Goal: Task Accomplishment & Management: Complete application form

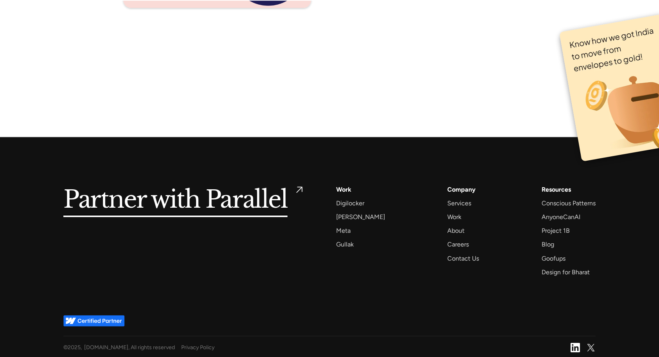
scroll to position [4367, 0]
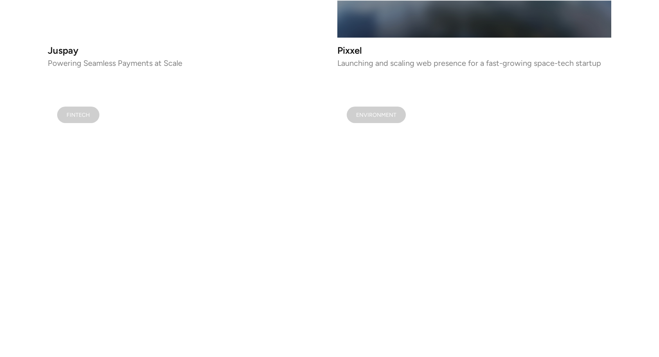
scroll to position [1148, 0]
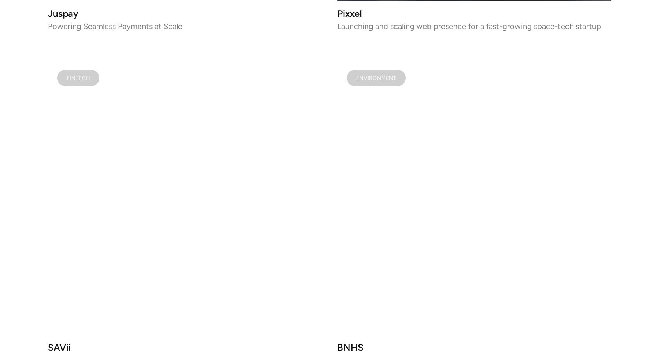
click at [453, 164] on video at bounding box center [474, 197] width 274 height 274
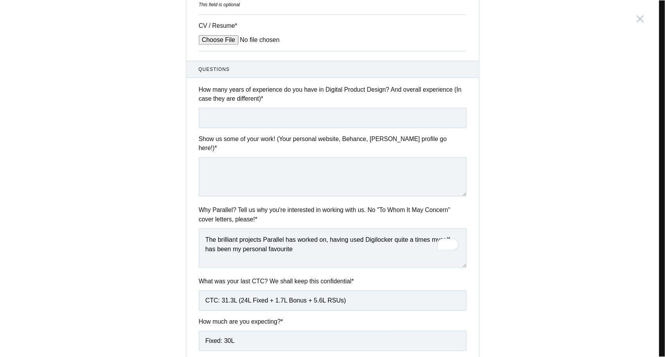
drag, startPoint x: 213, startPoint y: 239, endPoint x: 209, endPoint y: 240, distance: 4.0
click at [209, 240] on textarea "The brilliant projects Parallel has worked on, having used Digilocker quite a t…" at bounding box center [333, 247] width 268 height 39
click at [301, 237] on textarea "The brilliant projects Parallel has worked on, having used Digilocker quite a t…" at bounding box center [333, 247] width 268 height 39
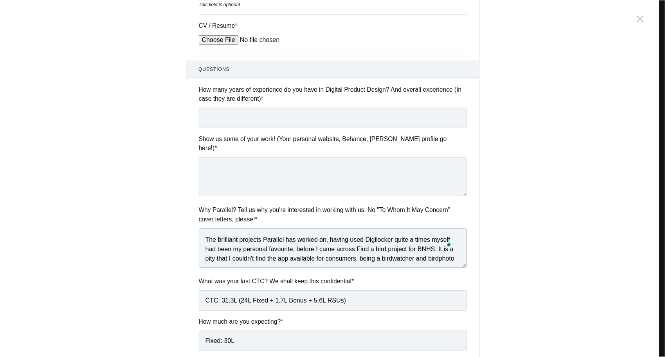
scroll to position [4, 0]
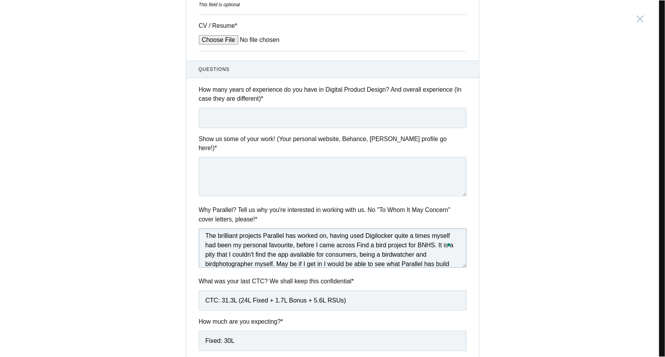
click at [304, 253] on textarea "The brilliant projects Parallel has worked on, having used Digilocker quite a t…" at bounding box center [333, 247] width 268 height 39
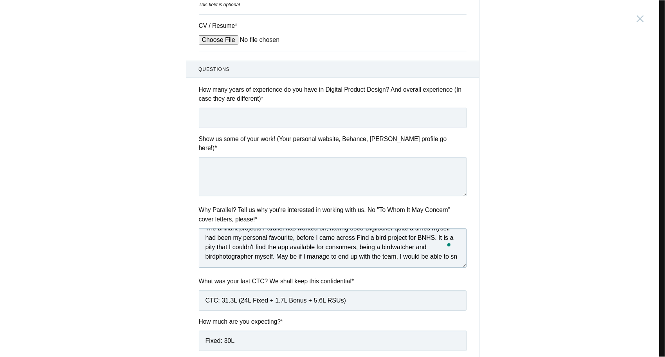
scroll to position [13, 0]
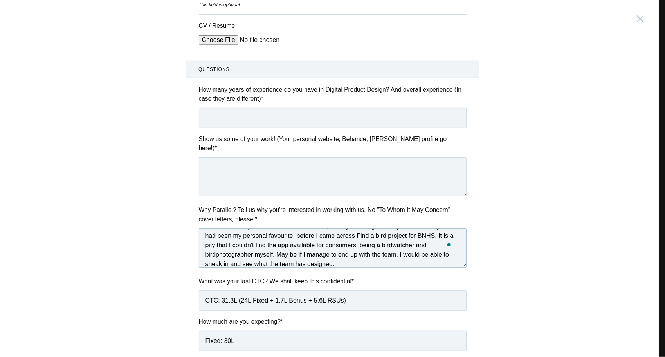
click at [226, 253] on textarea "The brilliant projects Parallel has worked on, having used Digilocker quite a t…" at bounding box center [333, 247] width 268 height 39
click at [242, 252] on textarea "The brilliant projects Parallel has worked on, having used Digilocker quite a t…" at bounding box center [333, 247] width 268 height 39
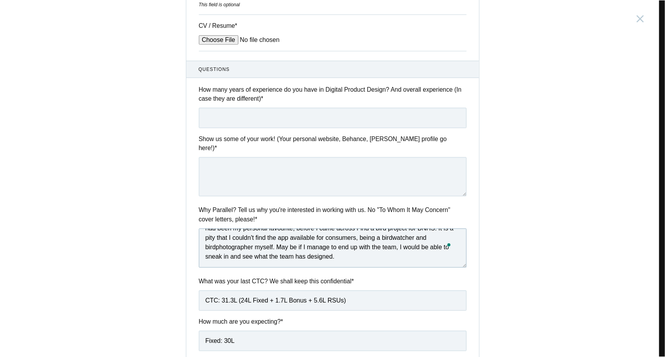
drag, startPoint x: 248, startPoint y: 254, endPoint x: 228, endPoint y: 254, distance: 20.0
click at [228, 254] on textarea "The brilliant projects Parallel has worked on, having used Digilocker quite a t…" at bounding box center [333, 247] width 268 height 39
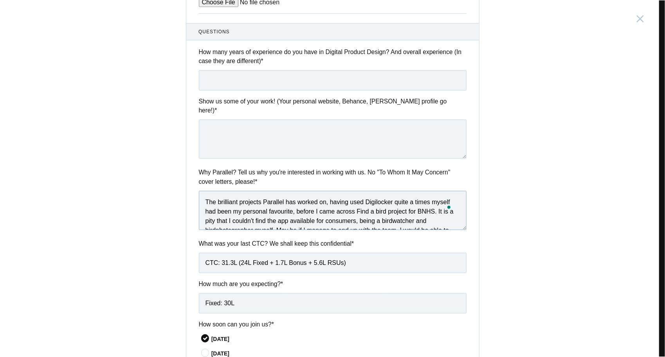
scroll to position [313, 0]
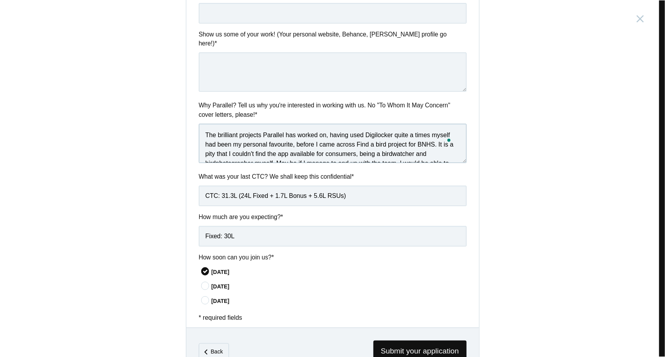
type textarea "The brilliant projects Parallel has worked on, having used Digilocker quite a t…"
click at [325, 59] on textarea at bounding box center [333, 71] width 268 height 39
click at [263, 59] on textarea "www.srayangoswamii.com" at bounding box center [333, 71] width 268 height 39
click at [261, 55] on textarea "www.srayangoswamii.com" at bounding box center [333, 71] width 268 height 39
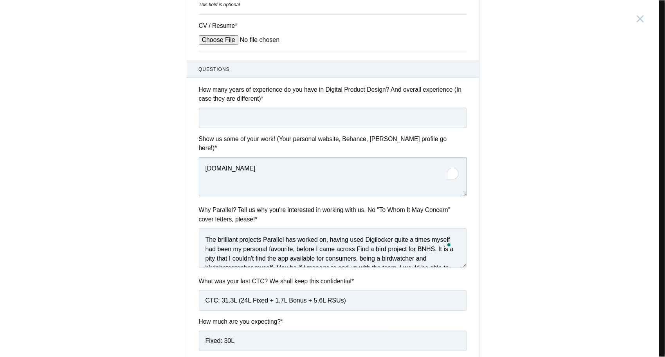
type textarea "www.srayangoswami.com"
click at [287, 122] on input "text" at bounding box center [333, 118] width 268 height 20
type input "T"
drag, startPoint x: 349, startPoint y: 117, endPoint x: 398, endPoint y: 129, distance: 49.9
click at [398, 129] on div "Questions How many years of experience do you have in Digital Product Design? A…" at bounding box center [332, 236] width 293 height 350
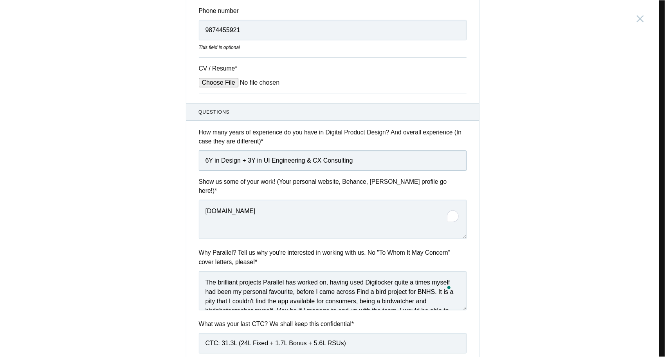
scroll to position [17, 0]
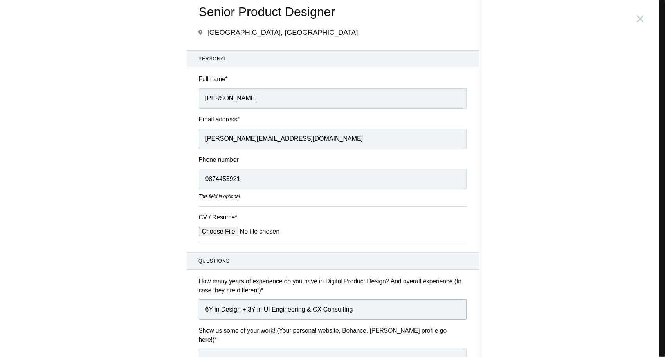
type input "6Y in Design + 3Y in UI Engineering & CX Consulting"
click at [220, 232] on input "CV / Resume *" at bounding box center [258, 231] width 119 height 9
type input "C:\fakepath\Srayan_Product Designer_Resume.pdf"
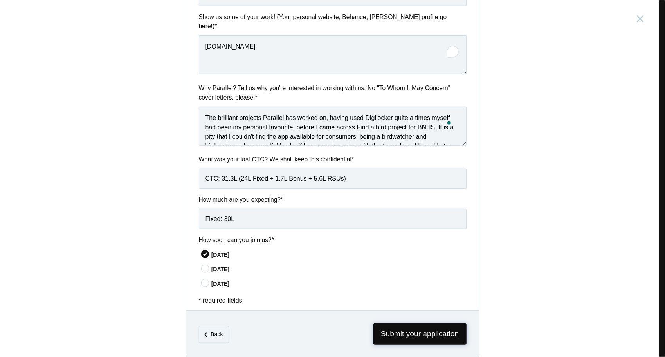
click at [408, 326] on span "Submit your application" at bounding box center [419, 334] width 93 height 22
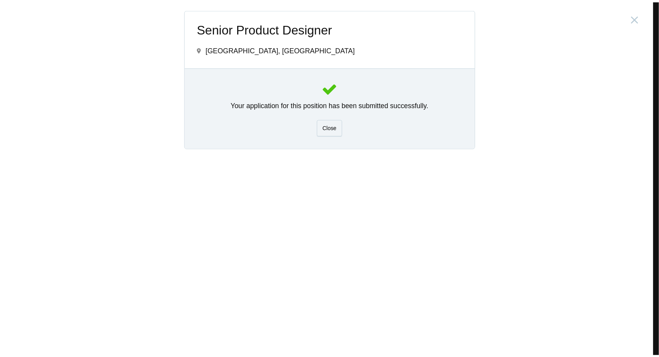
scroll to position [0, 0]
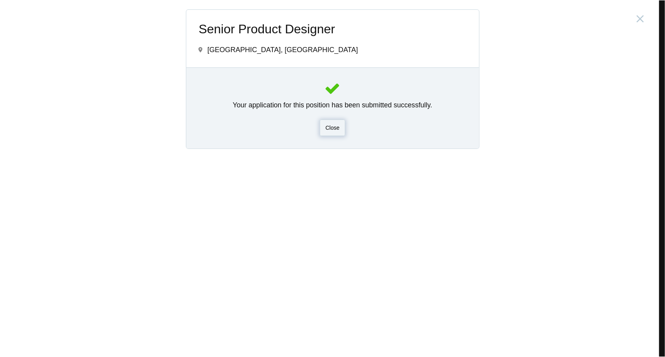
click at [339, 132] on div "Close" at bounding box center [333, 127] width 26 height 16
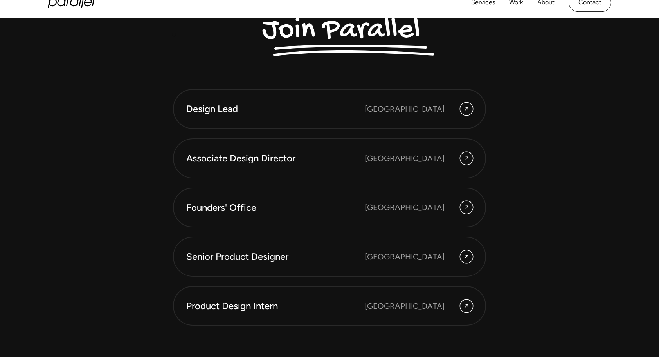
scroll to position [2143, 0]
